Goal: Task Accomplishment & Management: Manage account settings

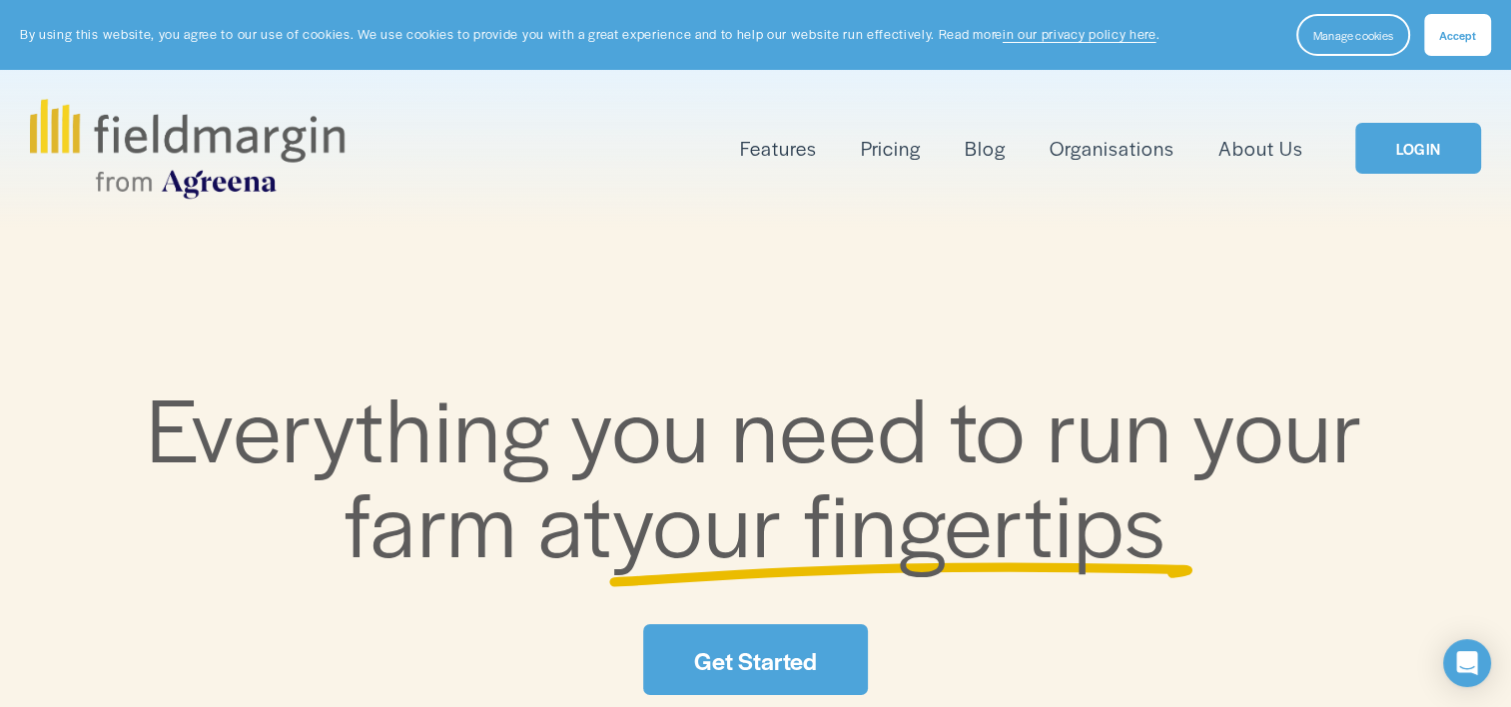
click at [1422, 148] on link "LOGIN" at bounding box center [1418, 148] width 126 height 51
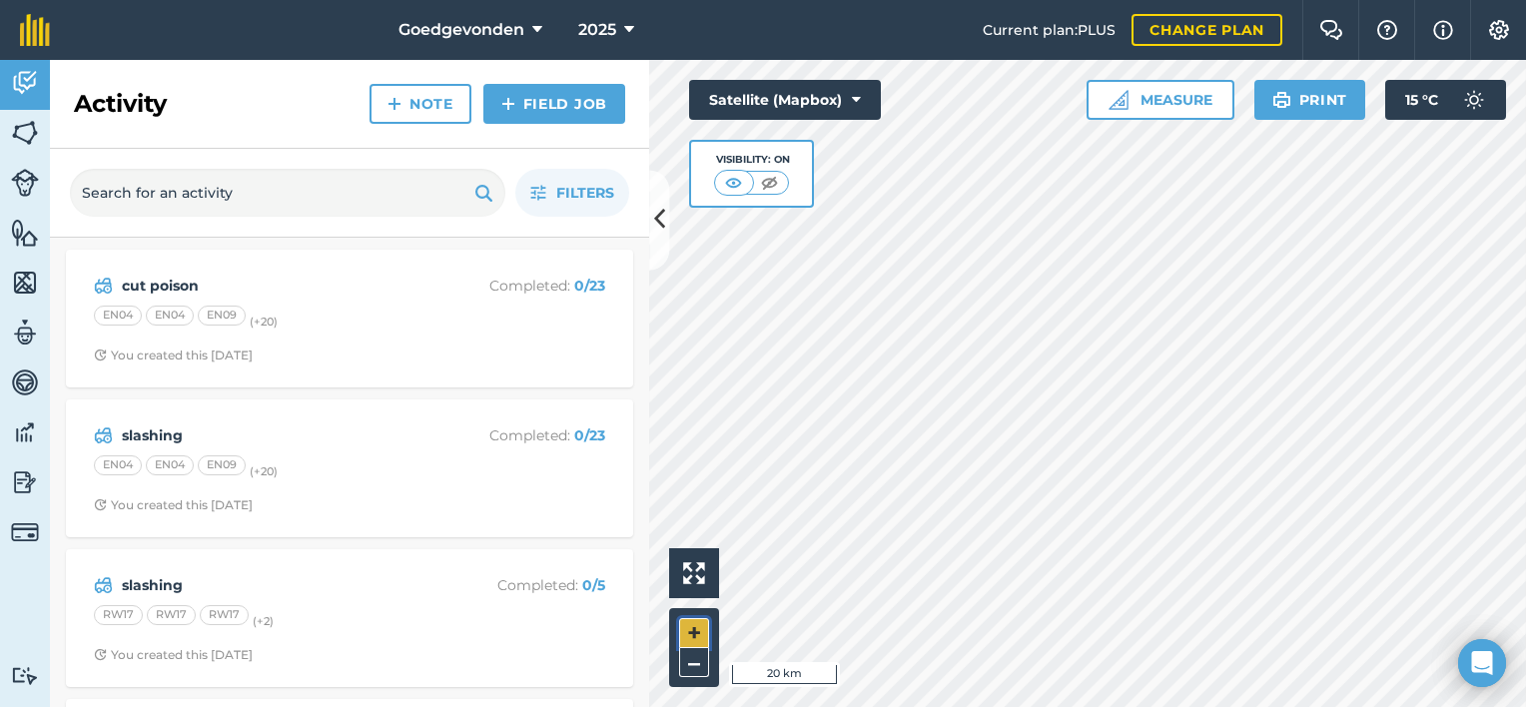
click at [695, 637] on button "+" at bounding box center [694, 633] width 30 height 30
click at [982, 706] on html "Goedgevonden 2025 Current plan : PLUS Change plan Farm Chat Help Info Settings …" at bounding box center [763, 353] width 1526 height 707
click at [683, 631] on button "+" at bounding box center [694, 633] width 30 height 30
click at [691, 627] on button "+" at bounding box center [694, 633] width 30 height 30
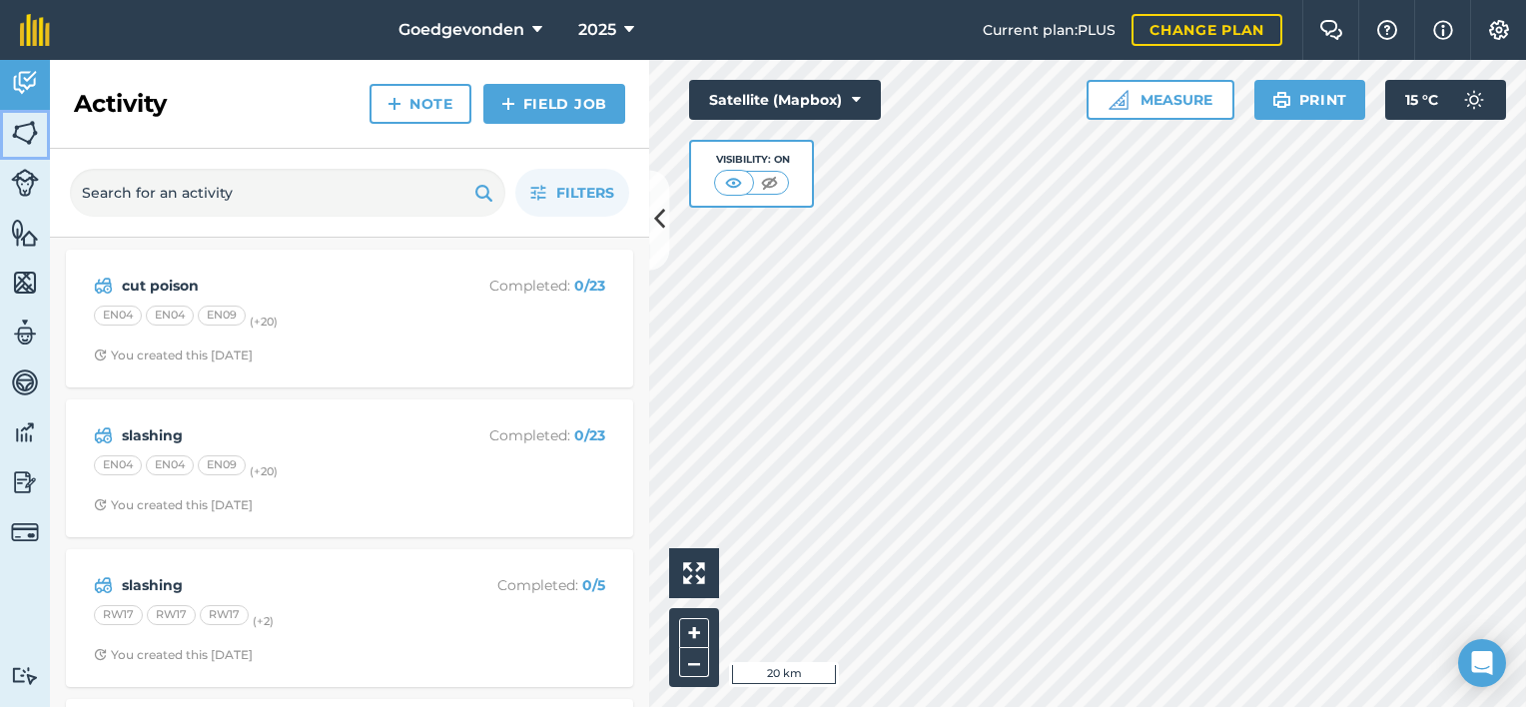
click at [30, 135] on img at bounding box center [25, 133] width 28 height 30
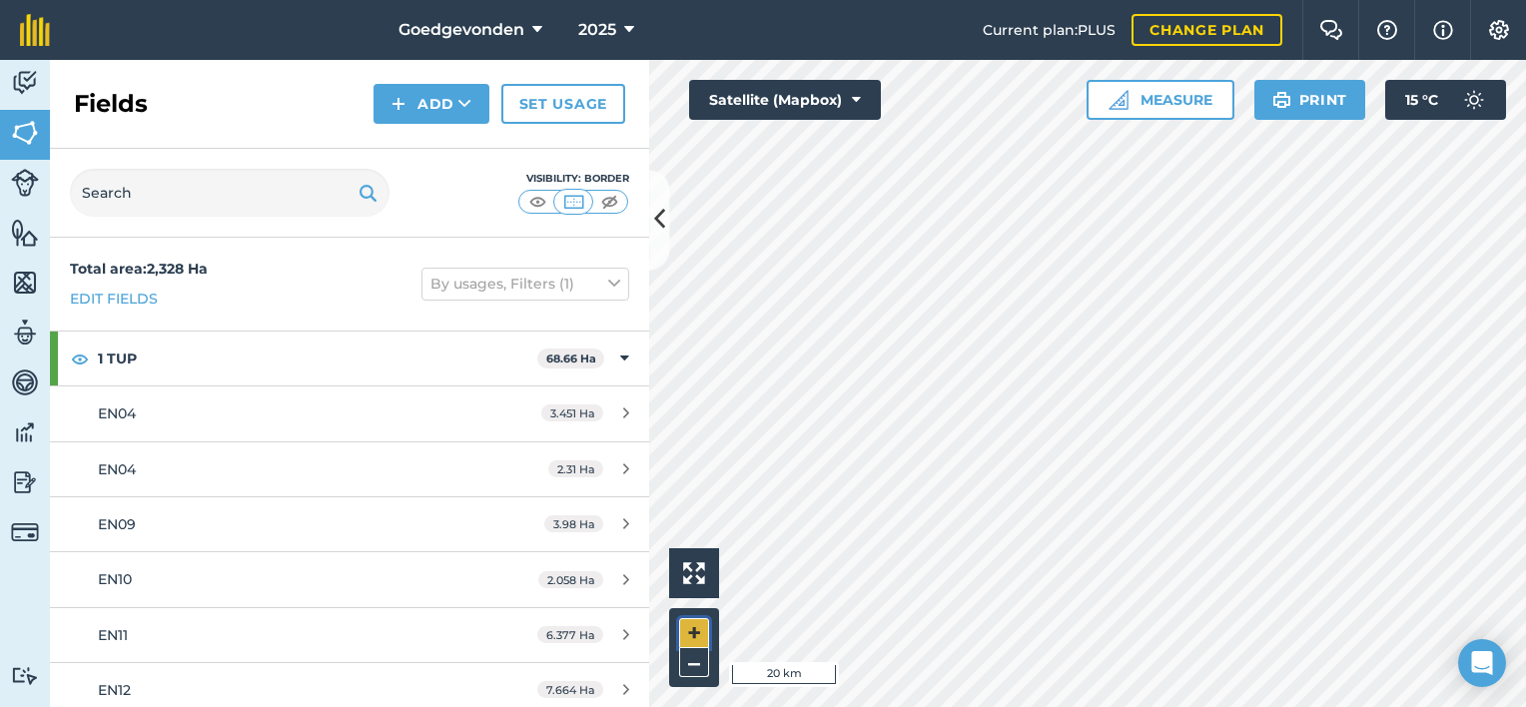
click at [697, 621] on button "+" at bounding box center [694, 633] width 30 height 30
click at [693, 625] on button "+" at bounding box center [694, 633] width 30 height 30
click at [684, 623] on button "+" at bounding box center [694, 633] width 30 height 30
click at [695, 631] on button "+" at bounding box center [694, 633] width 30 height 30
click at [695, 629] on button "+" at bounding box center [694, 633] width 30 height 30
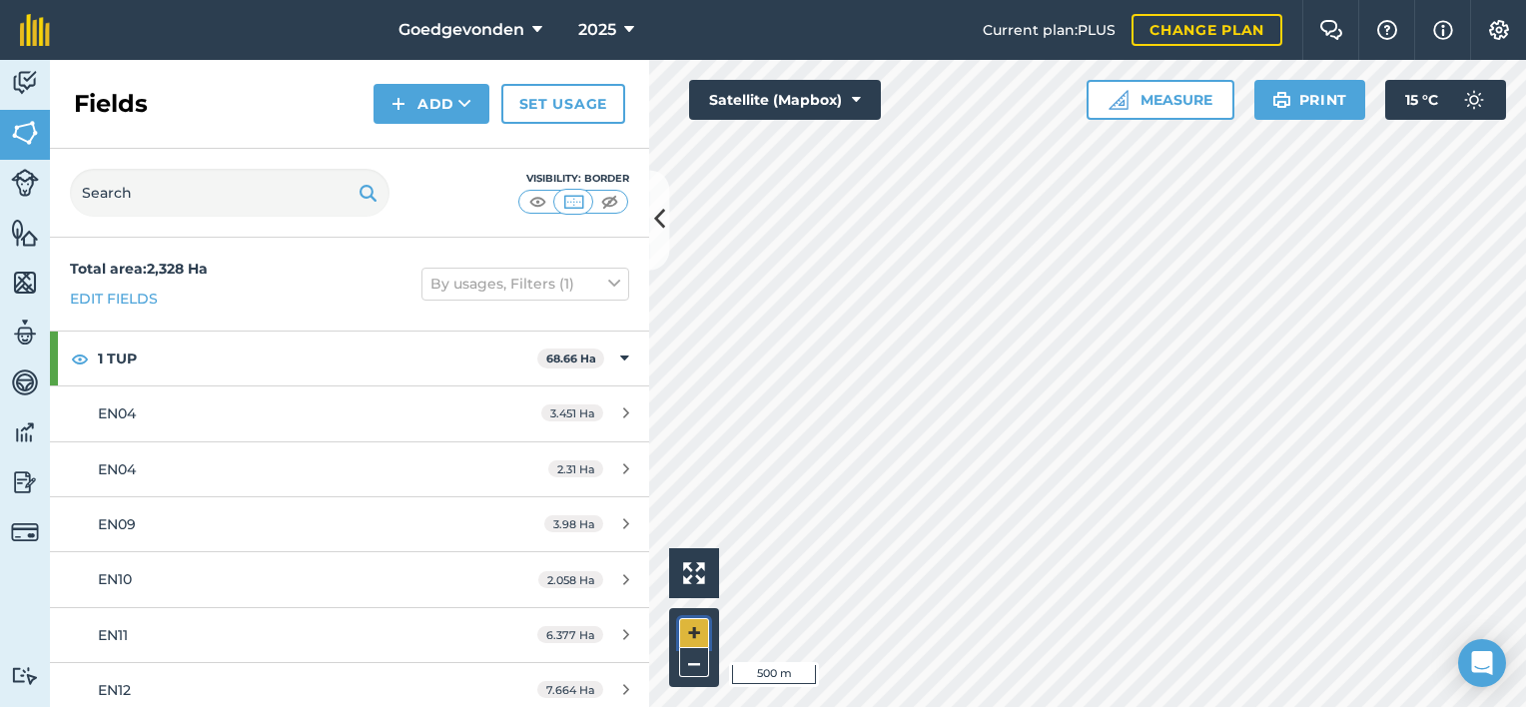
click at [689, 627] on button "+" at bounding box center [694, 633] width 30 height 30
